Goal: Information Seeking & Learning: Learn about a topic

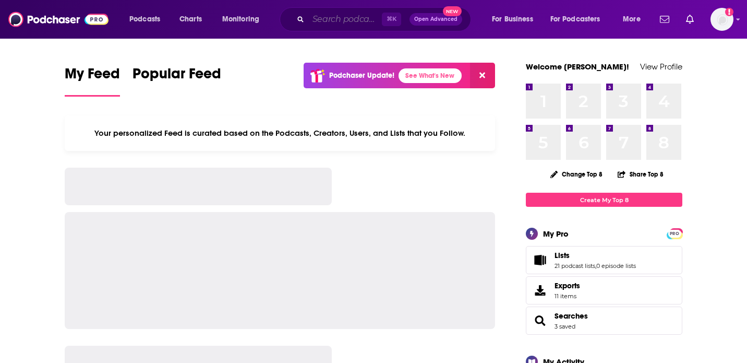
click at [328, 15] on input "Search podcasts, credits, & more..." at bounding box center [345, 19] width 74 height 17
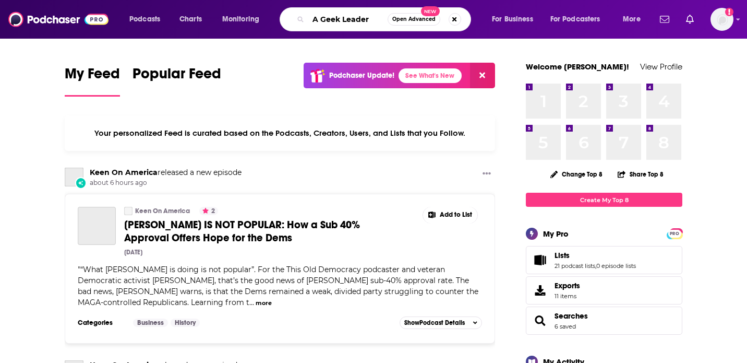
type input "A Geek Leader"
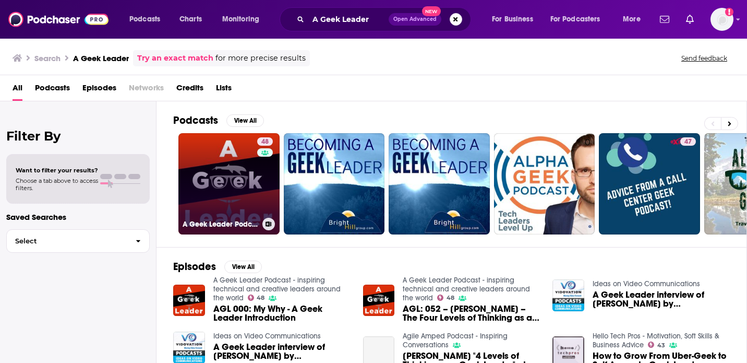
click at [242, 151] on link "48 A Geek Leader Podcast - inspiring technical and creative leaders around the …" at bounding box center [228, 183] width 101 height 101
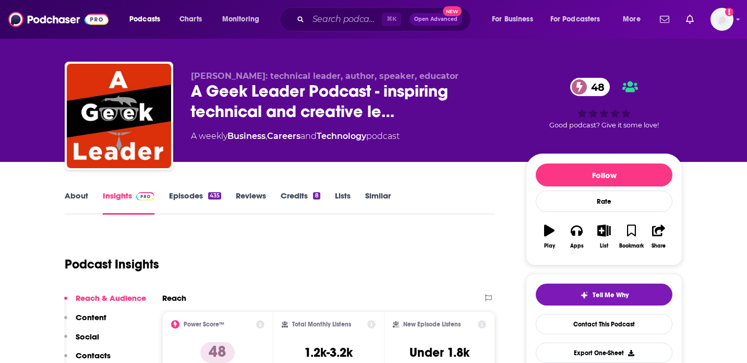
scroll to position [9, 0]
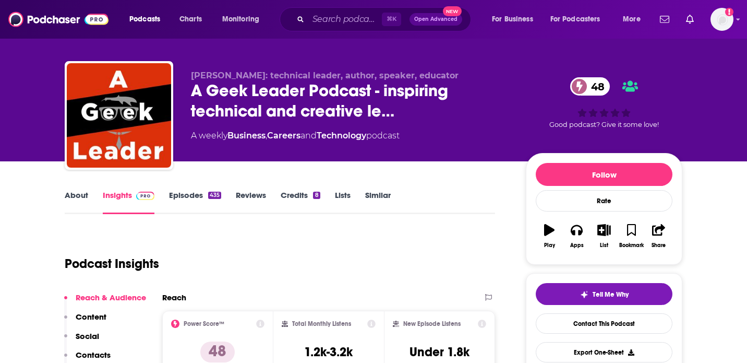
click at [73, 191] on link "About" at bounding box center [76, 202] width 23 height 24
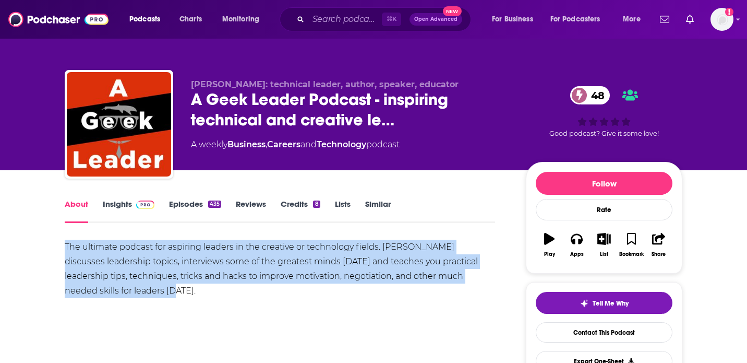
drag, startPoint x: 126, startPoint y: 284, endPoint x: 55, endPoint y: 246, distance: 80.1
copy div "The ultimate podcast for aspiring leaders in the creative or technology fields.…"
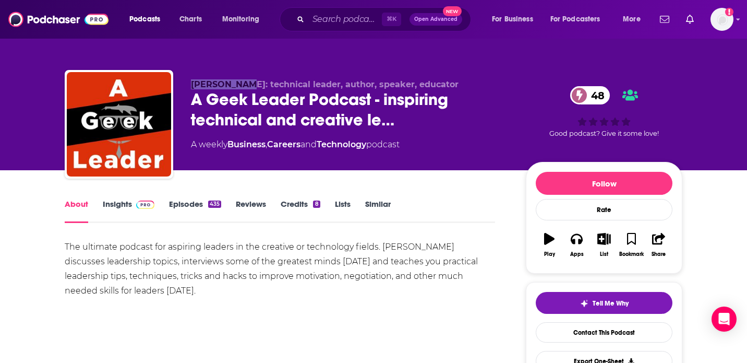
drag, startPoint x: 244, startPoint y: 86, endPoint x: 191, endPoint y: 85, distance: 53.2
click at [191, 85] on span "John Rouda: technical leader, author, speaker, educator" at bounding box center [325, 84] width 268 height 10
copy span "John Rouda:"
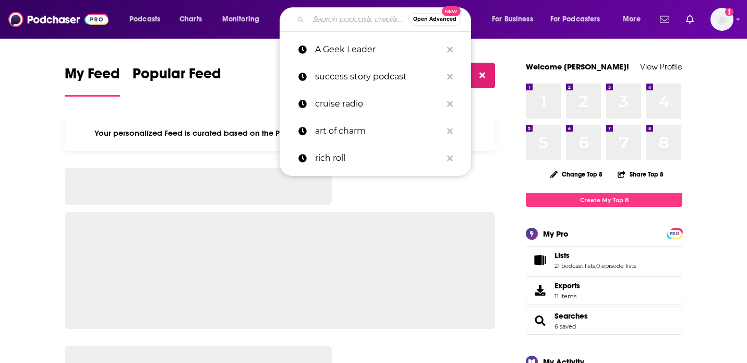
click at [379, 12] on input "Search podcasts, credits, & more..." at bounding box center [358, 19] width 100 height 17
paste input "The [PERSON_NAME] Show"
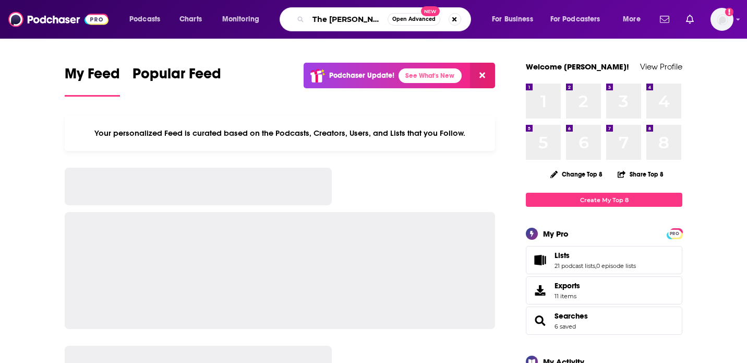
scroll to position [0, 16]
type input "The [PERSON_NAME] Show"
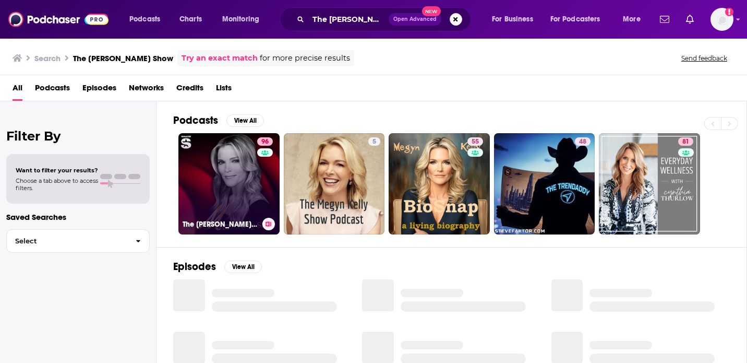
click at [248, 160] on link "96 The Megyn Kelly Show" at bounding box center [228, 183] width 101 height 101
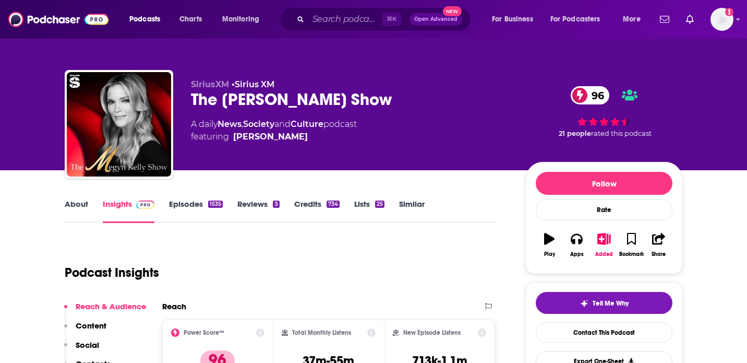
click at [198, 203] on link "Episodes 1535" at bounding box center [196, 211] width 54 height 24
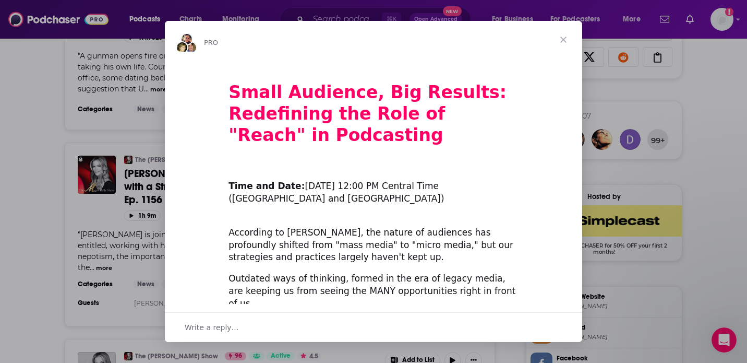
click at [560, 37] on span "Close" at bounding box center [564, 40] width 38 height 38
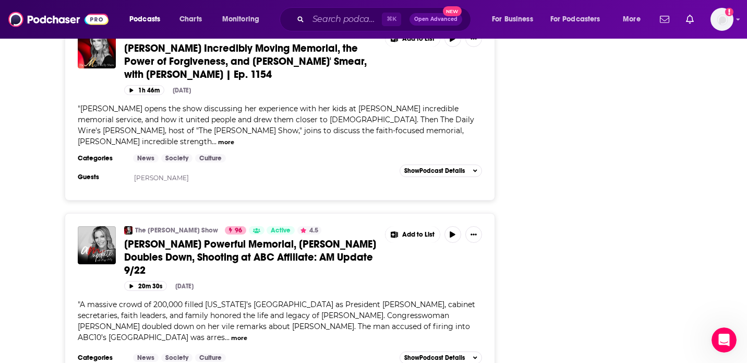
scroll to position [1573, 0]
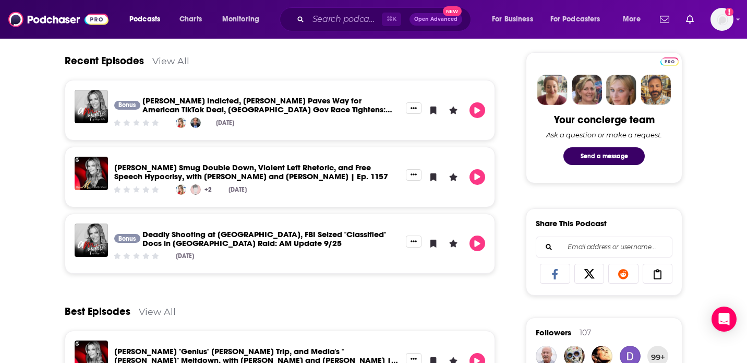
scroll to position [138, 0]
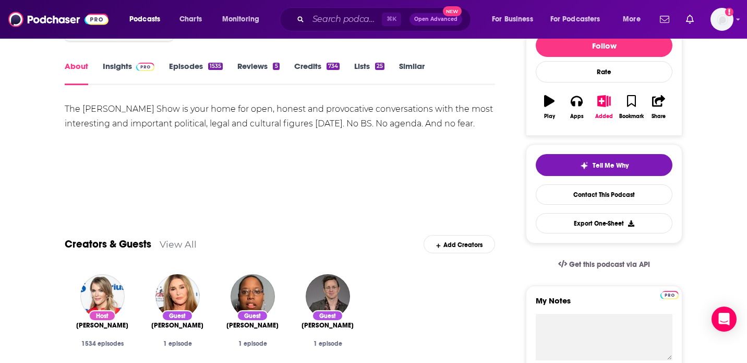
click at [196, 66] on link "Episodes 1535" at bounding box center [196, 73] width 54 height 24
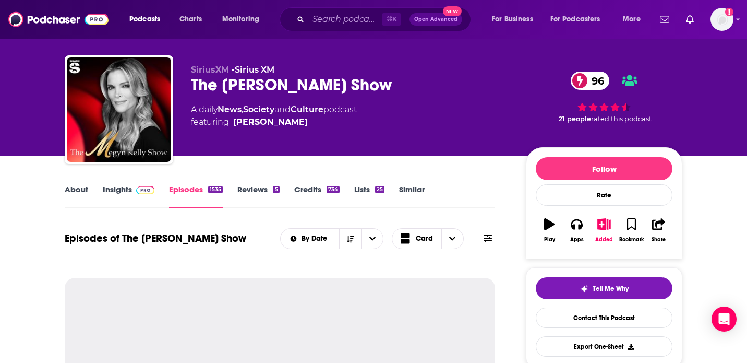
scroll to position [114, 0]
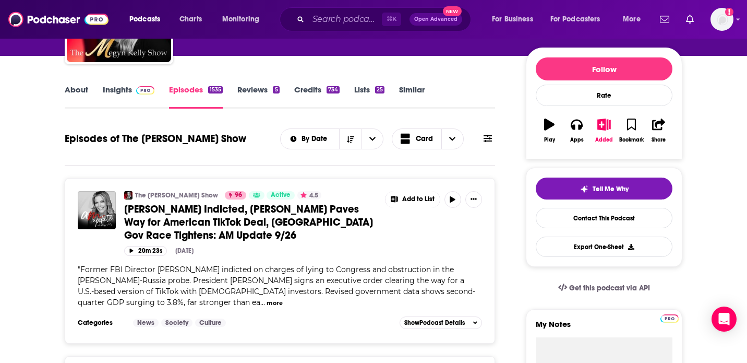
click at [140, 91] on img at bounding box center [145, 90] width 18 height 8
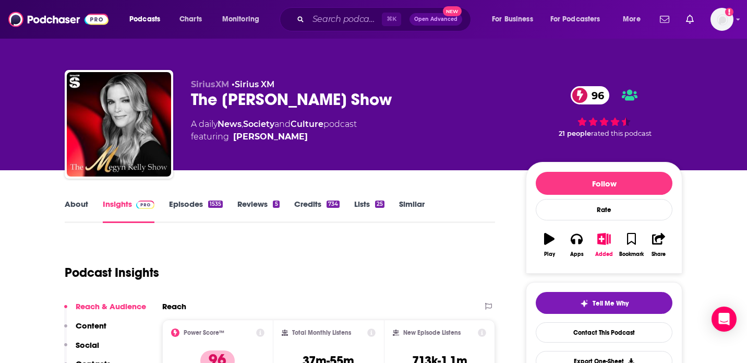
scroll to position [5, 0]
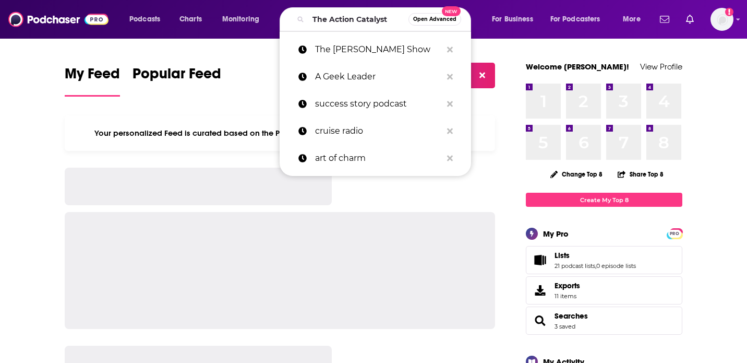
type input "The Action Catalyst"
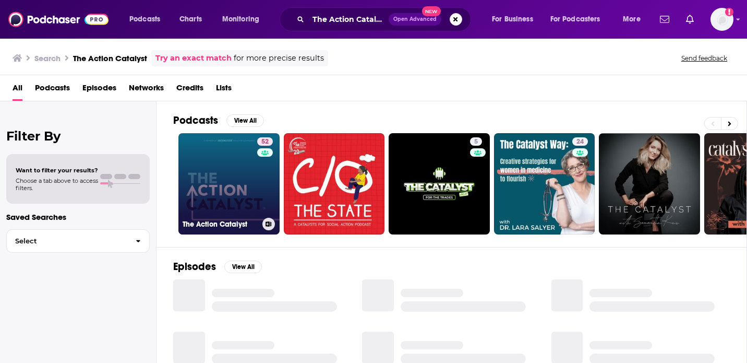
click at [229, 173] on link "52 The Action Catalyst" at bounding box center [228, 183] width 101 height 101
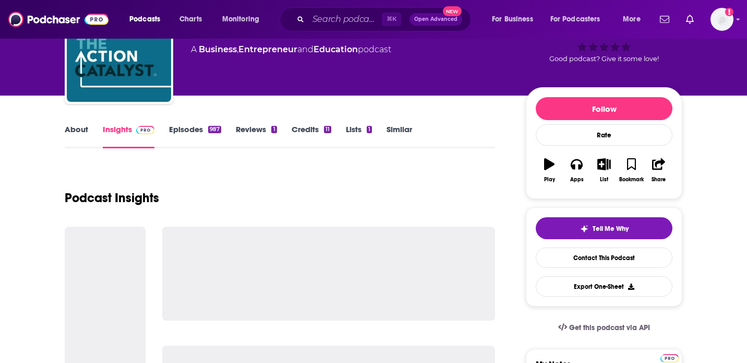
scroll to position [75, 0]
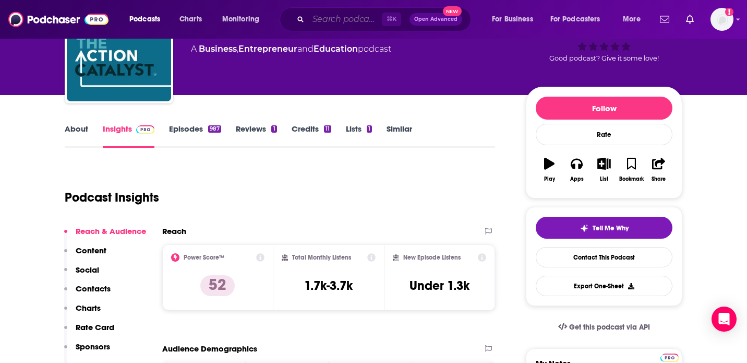
click at [335, 19] on input "Search podcasts, credits, & more..." at bounding box center [345, 19] width 74 height 17
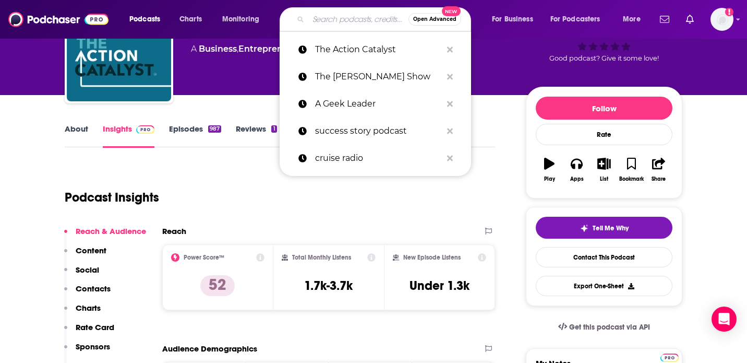
paste input "Business Made Simple"
type input "Business Made Simple"
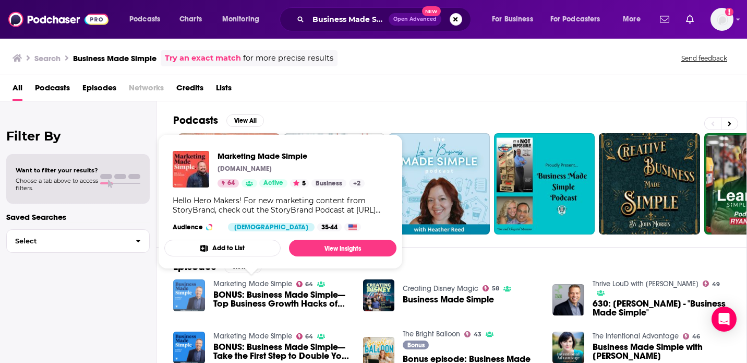
click at [189, 291] on img "BONUS: Business Made Simple—Top Business Growth Hacks of 2022" at bounding box center [189, 295] width 32 height 32
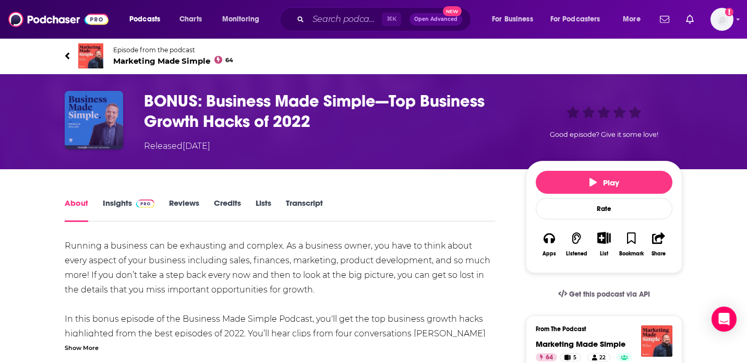
click at [95, 105] on img "BONUS: Business Made Simple—Top Business Growth Hacks of 2022" at bounding box center [94, 120] width 58 height 58
click at [89, 53] on img at bounding box center [90, 55] width 25 height 25
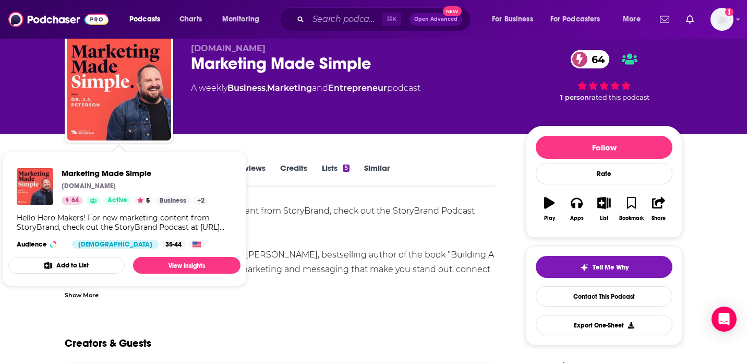
scroll to position [37, 0]
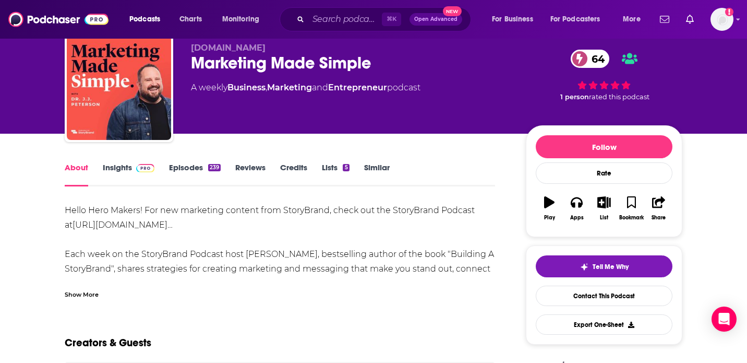
click at [184, 163] on link "Episodes 239" at bounding box center [195, 174] width 52 height 24
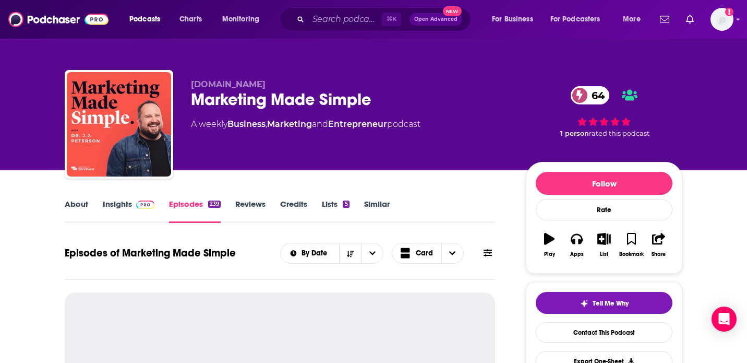
click at [114, 208] on link "Insights" at bounding box center [129, 211] width 52 height 24
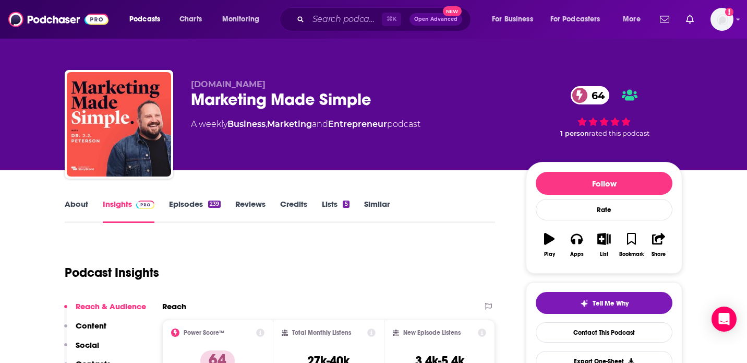
scroll to position [81, 0]
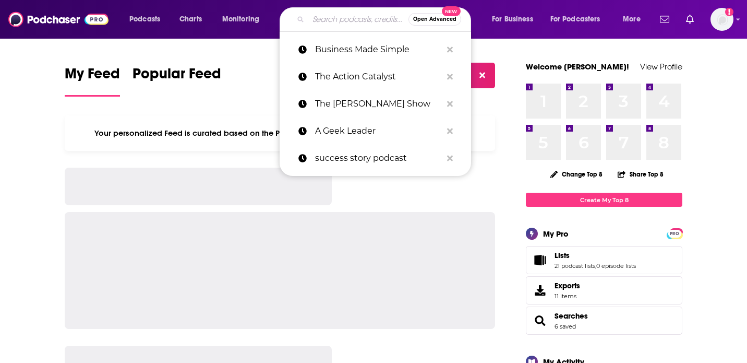
click at [352, 19] on input "Search podcasts, credits, & more..." at bounding box center [358, 19] width 100 height 17
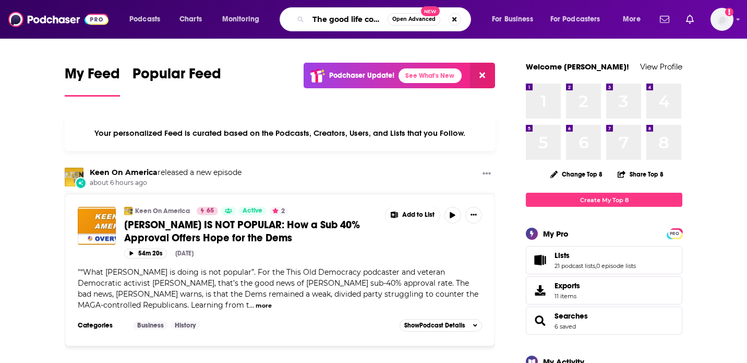
scroll to position [0, 5]
type input "The good life coach"
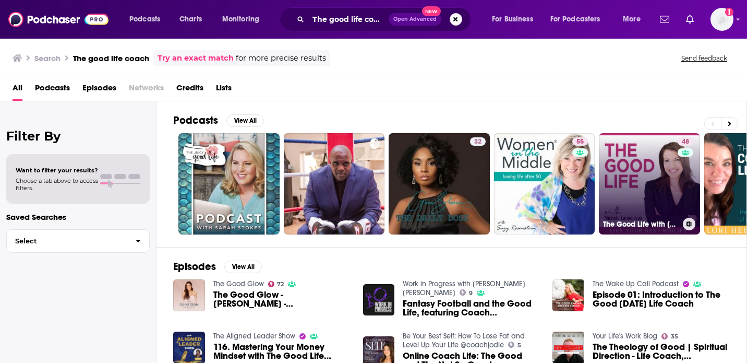
click at [621, 148] on link "48 The Good Life with [PERSON_NAME]" at bounding box center [649, 183] width 101 height 101
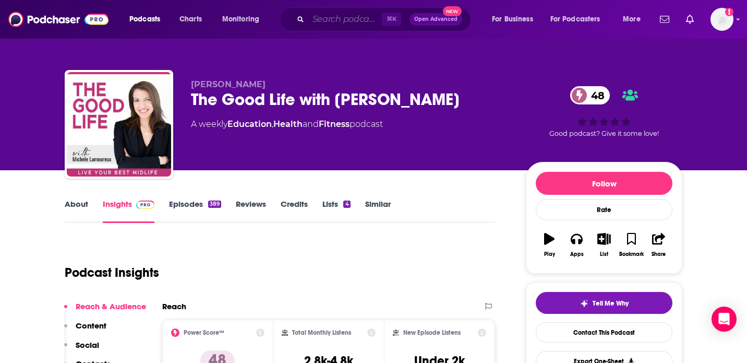
click at [354, 20] on input "Search podcasts, credits, & more..." at bounding box center [345, 19] width 74 height 17
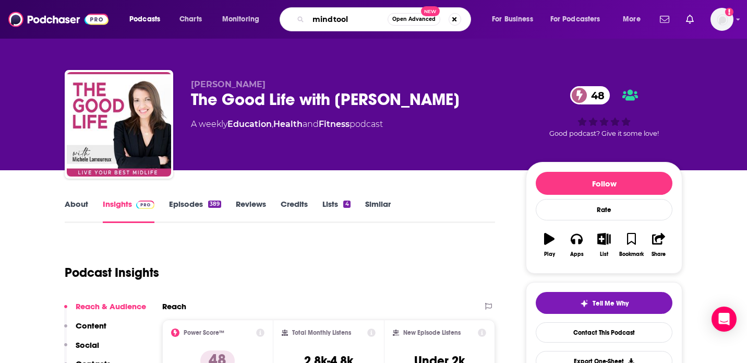
type input "mindtools"
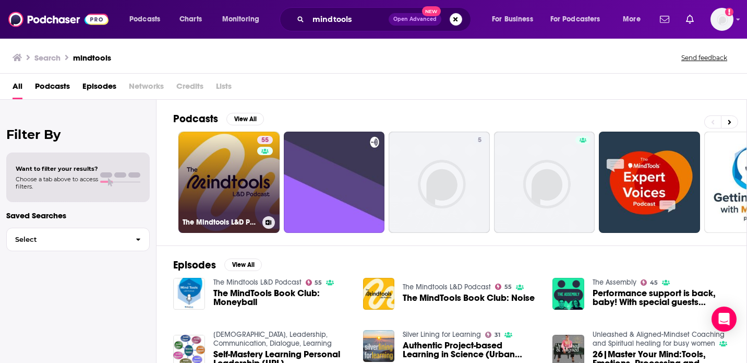
click at [228, 183] on link "55 The Mindtools L&D Podcast" at bounding box center [228, 181] width 101 height 101
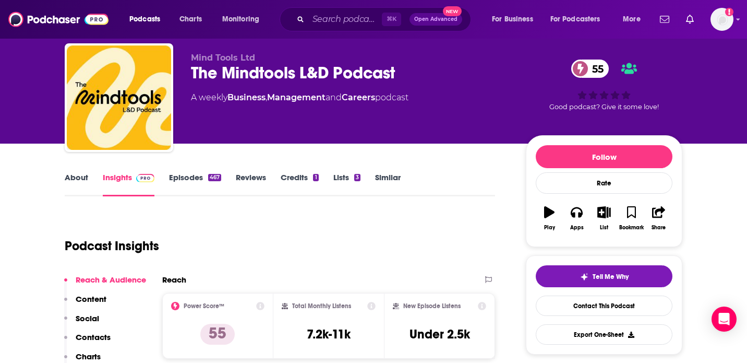
scroll to position [18, 0]
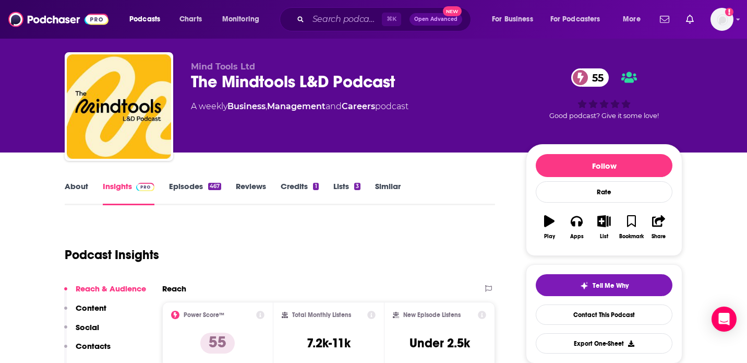
click at [190, 183] on link "Episodes 467" at bounding box center [195, 193] width 52 height 24
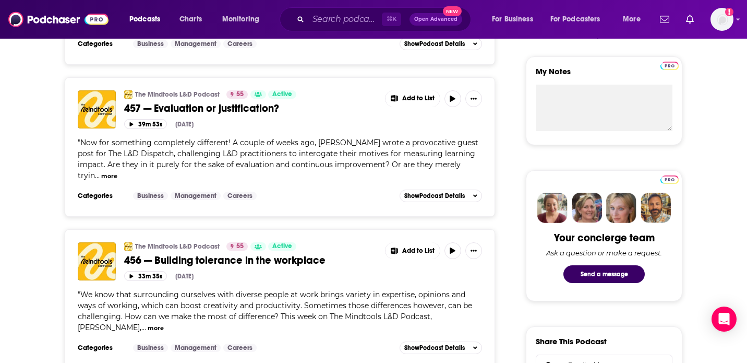
scroll to position [383, 0]
